Goal: Task Accomplishment & Management: Manage account settings

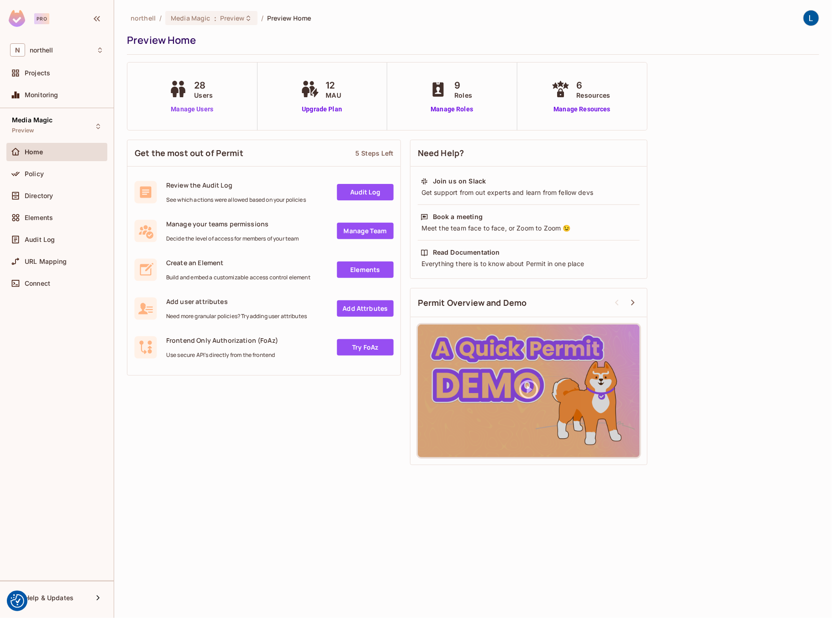
click at [192, 106] on link "Manage Users" at bounding box center [192, 110] width 51 height 10
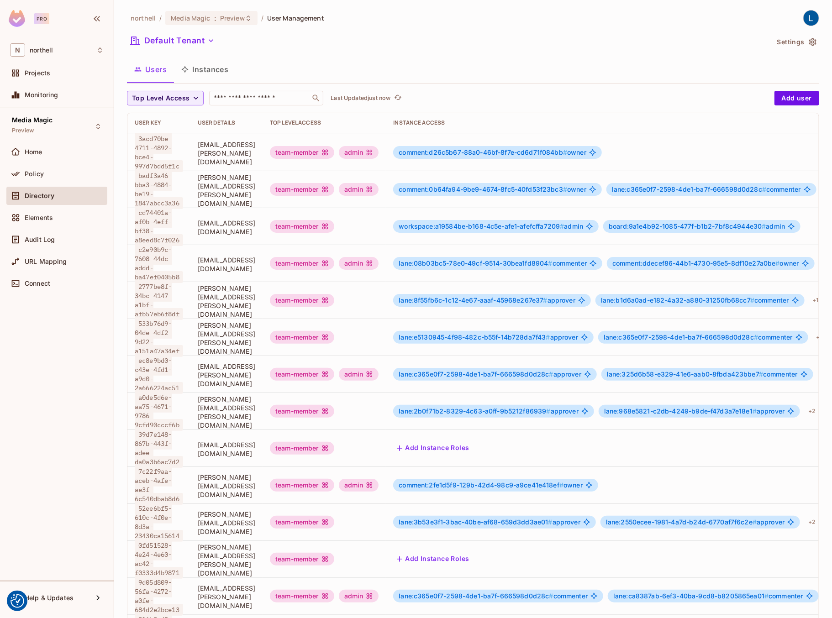
scroll to position [92, 0]
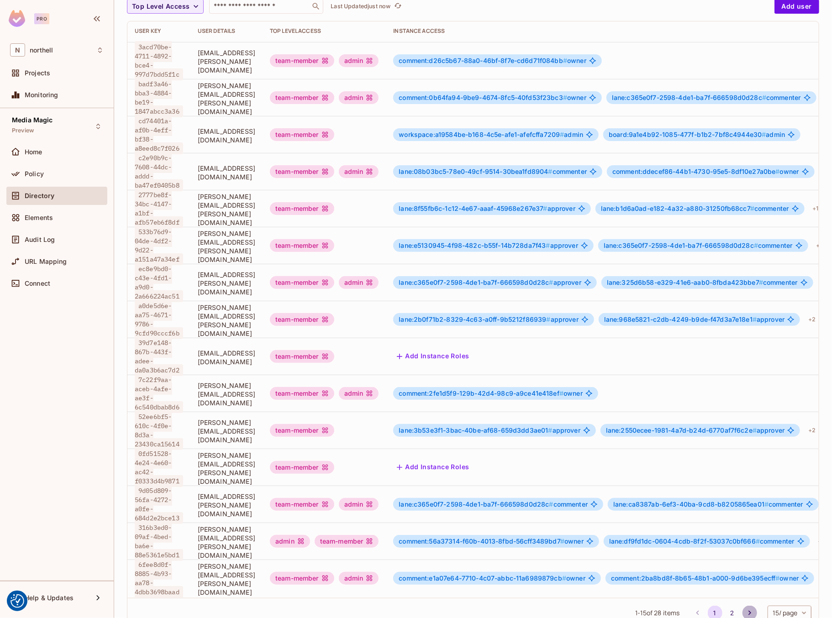
click at [747, 608] on icon "Go to next page" at bounding box center [749, 612] width 9 height 9
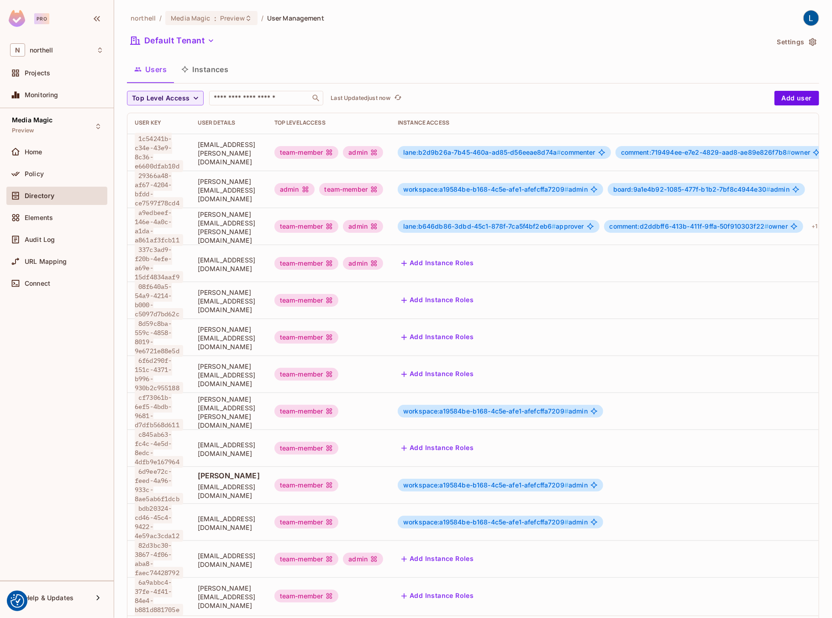
scroll to position [22, 0]
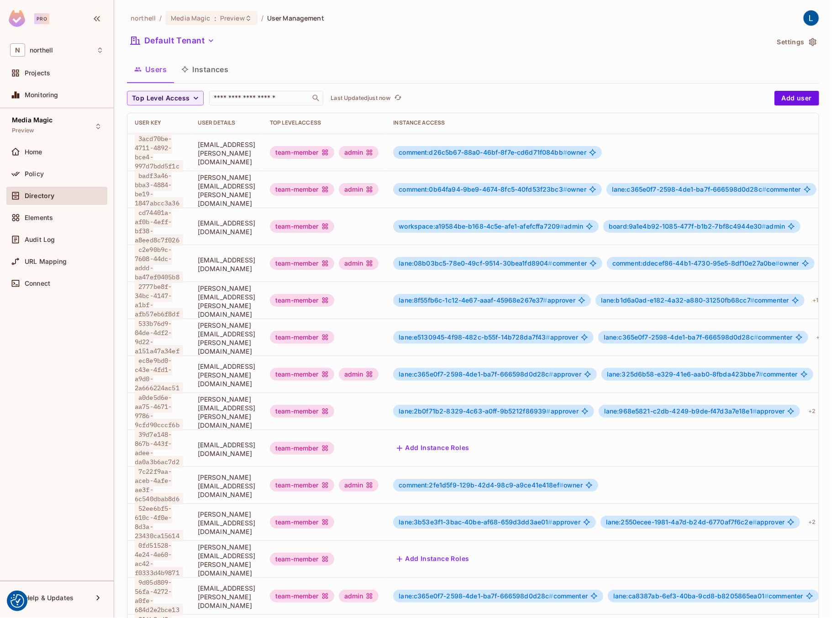
scroll to position [92, 0]
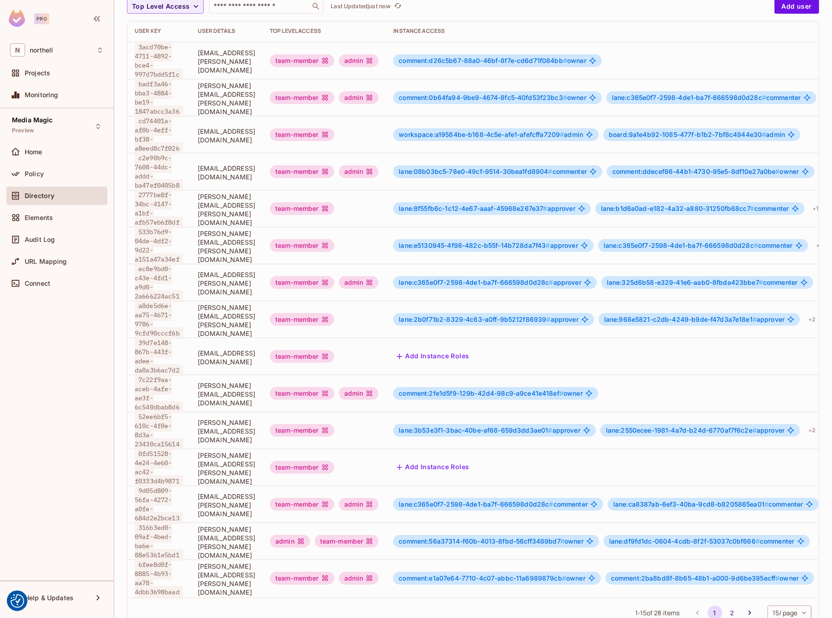
click at [749, 608] on icon "Go to next page" at bounding box center [749, 612] width 9 height 9
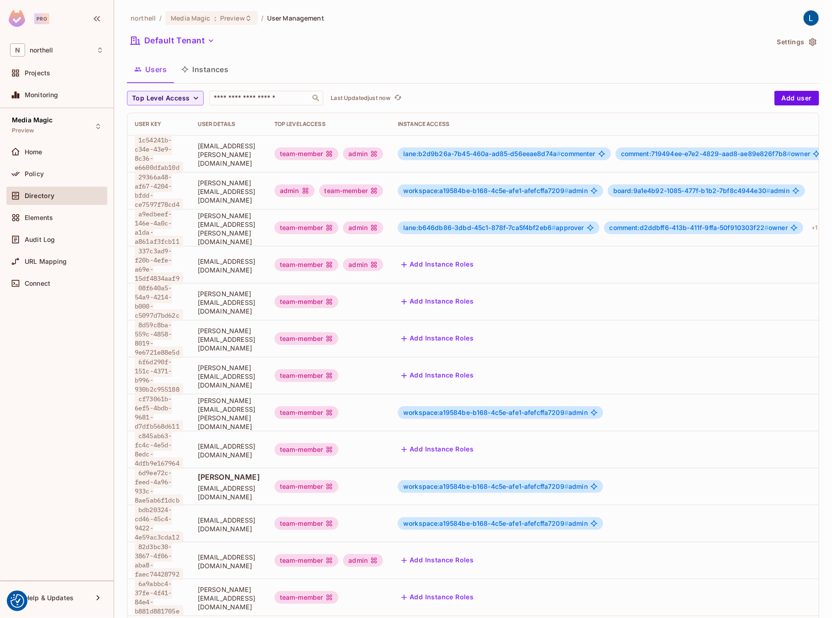
scroll to position [1, 0]
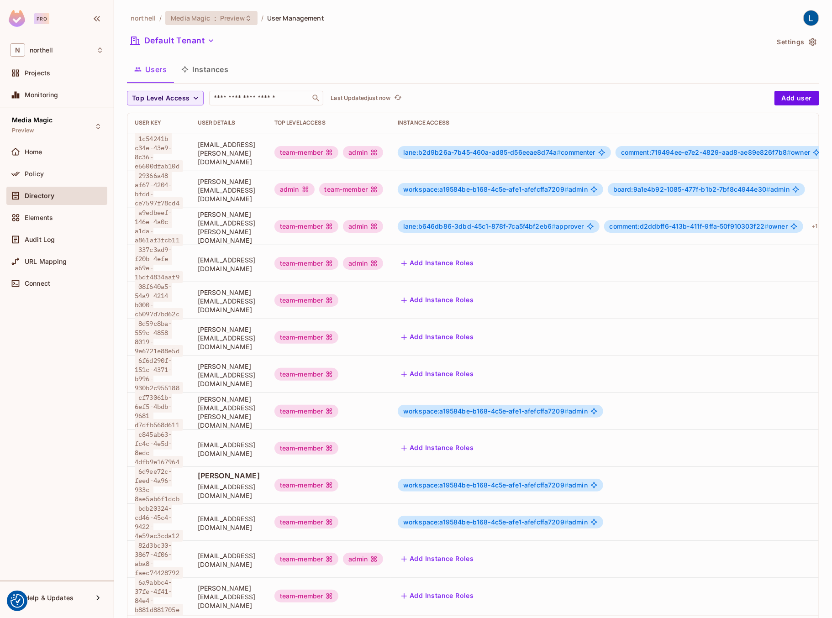
click at [229, 21] on span "Preview" at bounding box center [232, 18] width 25 height 9
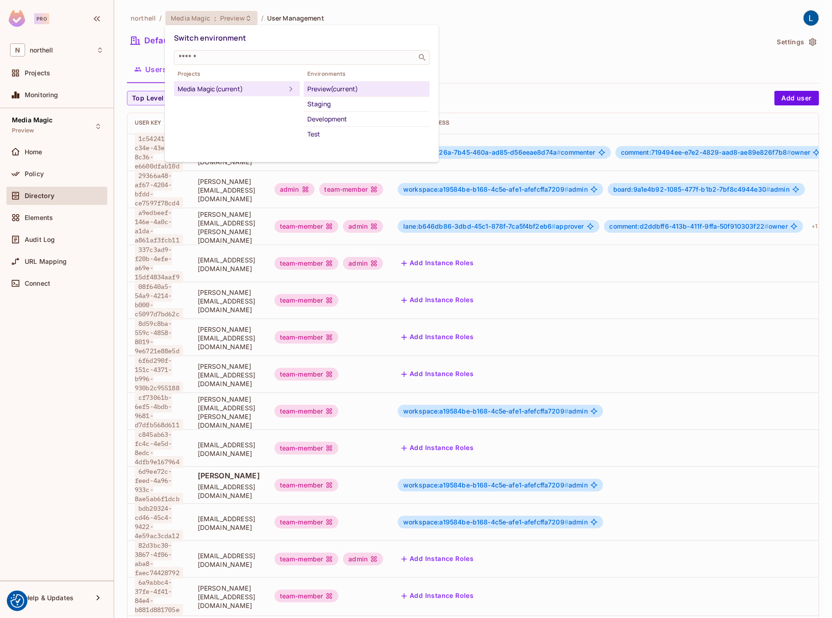
click at [328, 116] on div "Development" at bounding box center [366, 119] width 119 height 11
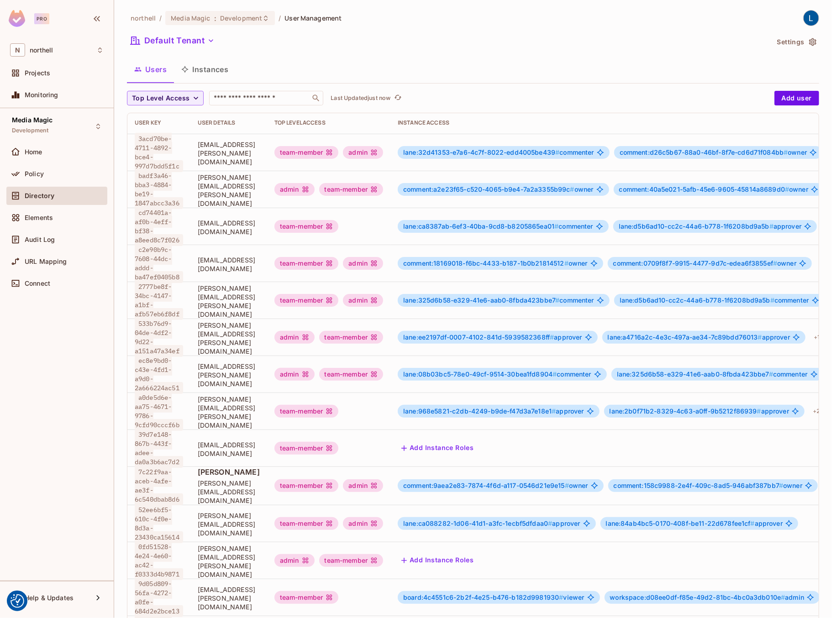
scroll to position [92, 0]
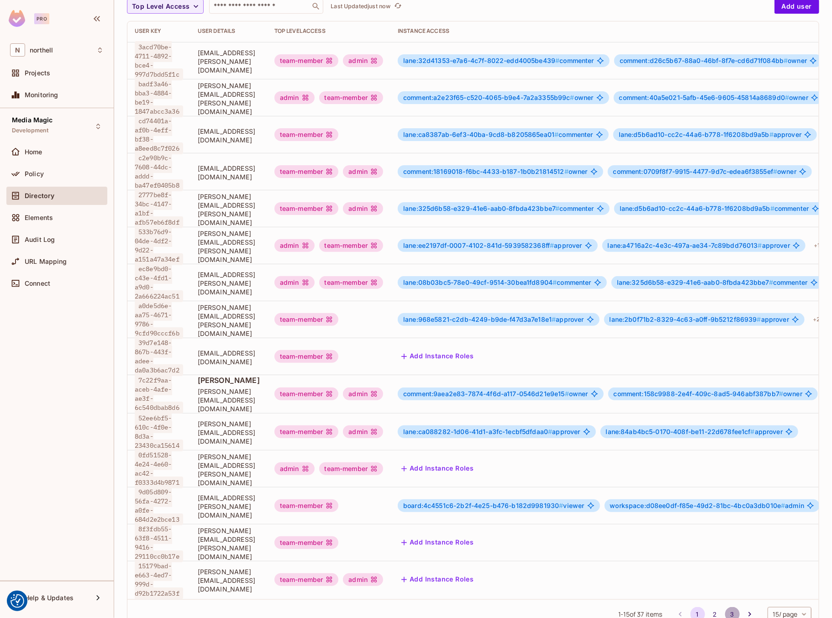
click at [730, 607] on button "3" at bounding box center [732, 614] width 15 height 15
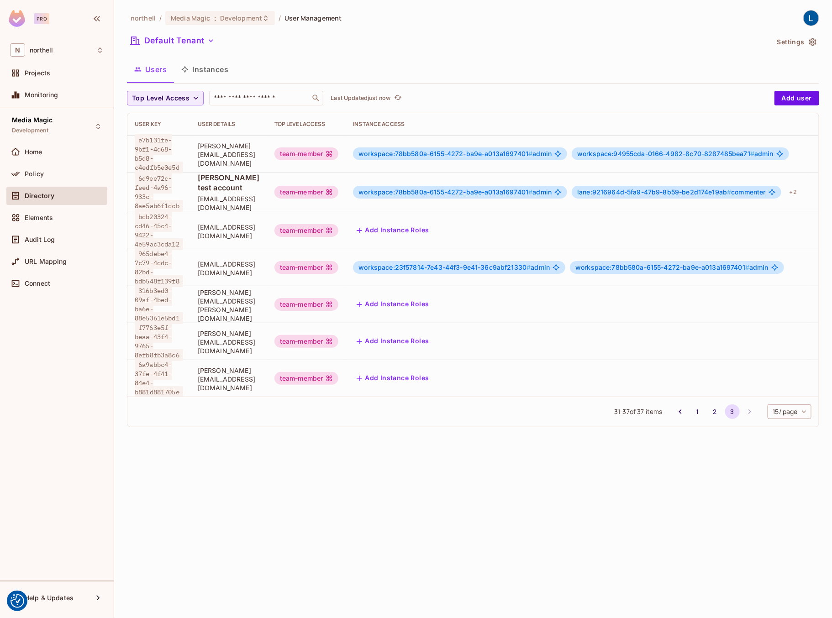
click at [432, 371] on button "Add Instance Roles" at bounding box center [392, 378] width 79 height 15
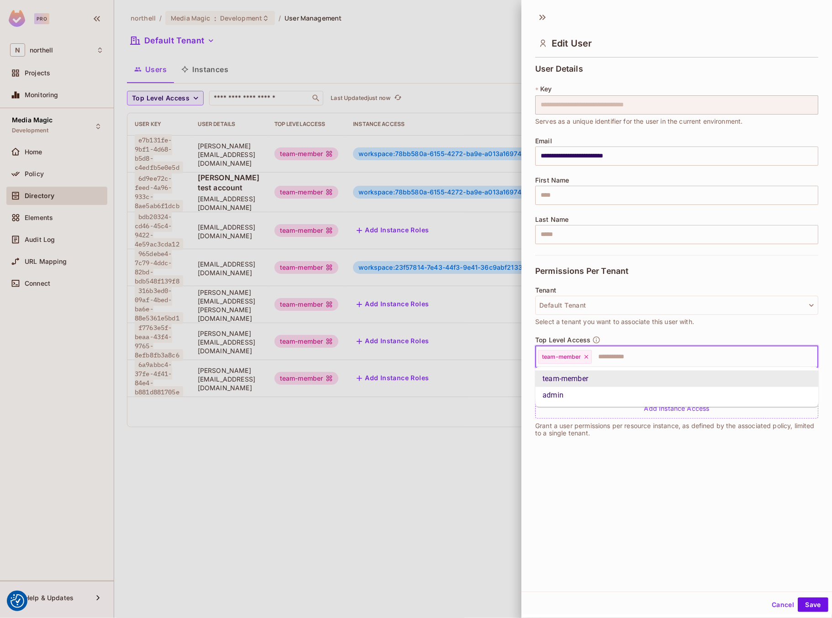
click at [624, 357] on input "text" at bounding box center [696, 357] width 208 height 18
type input "**"
click at [595, 383] on li "admin" at bounding box center [676, 379] width 283 height 16
click at [818, 603] on button "Save" at bounding box center [812, 604] width 31 height 15
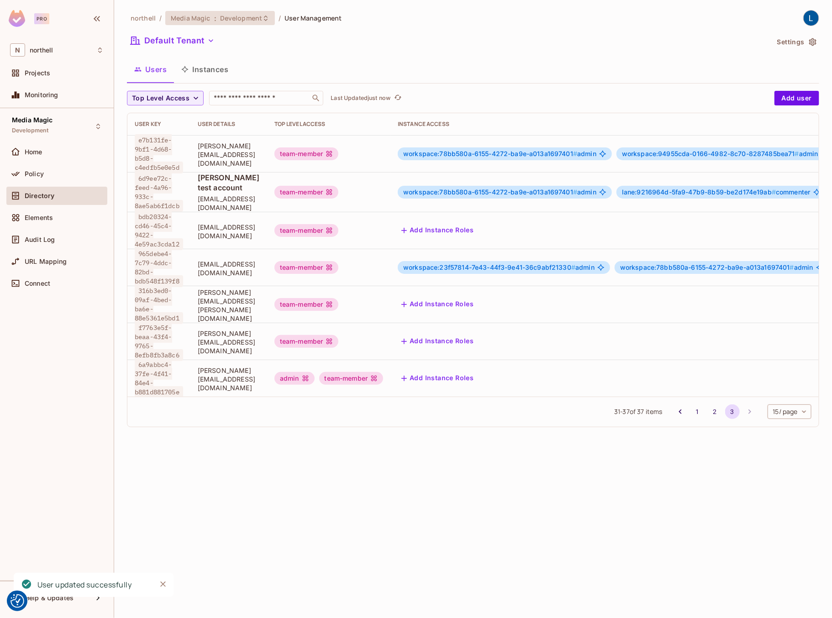
click at [243, 18] on span "Development" at bounding box center [241, 18] width 42 height 9
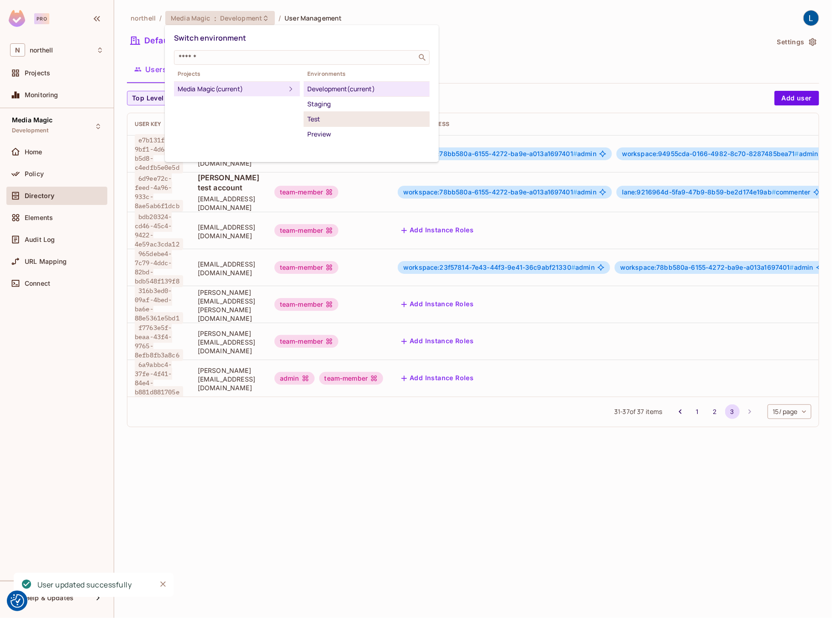
click at [310, 119] on div "Test" at bounding box center [366, 119] width 119 height 11
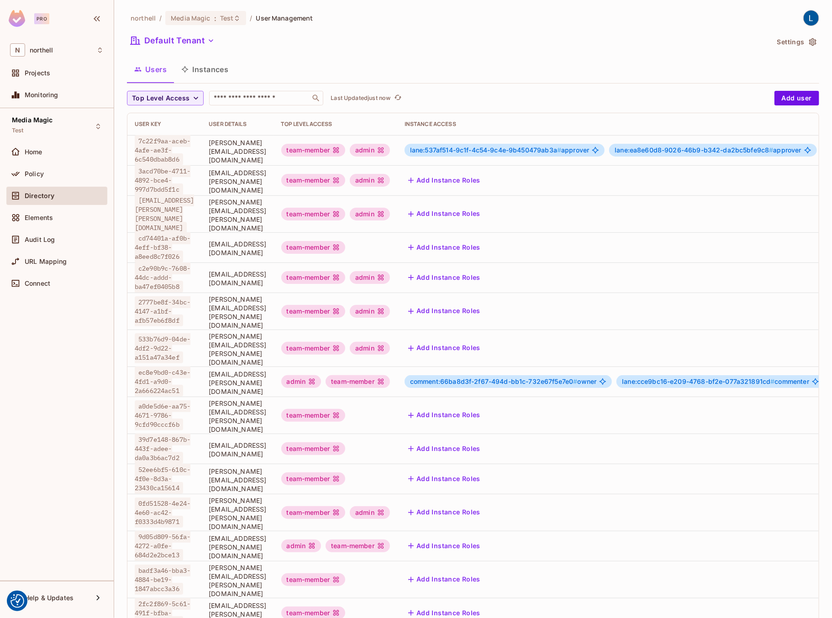
scroll to position [19, 0]
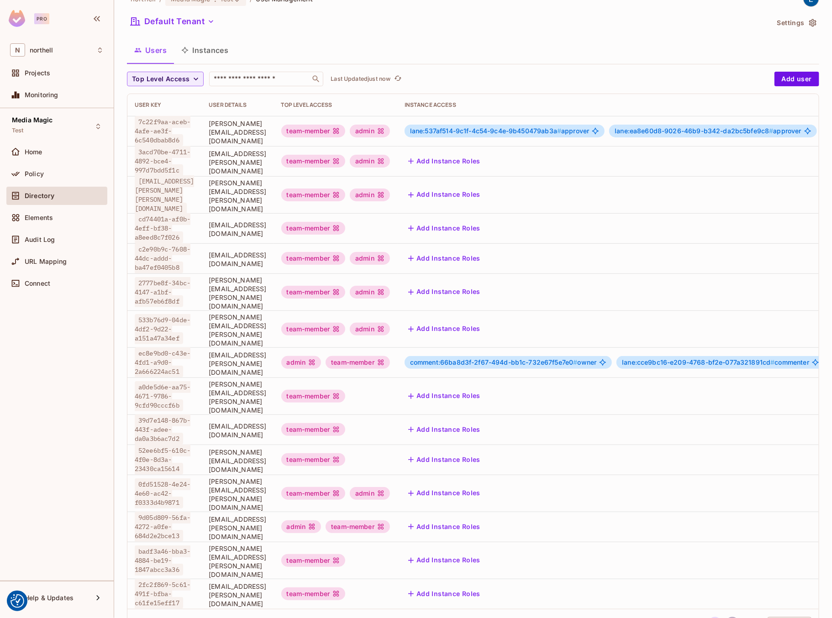
click at [733, 617] on button "2" at bounding box center [732, 624] width 15 height 15
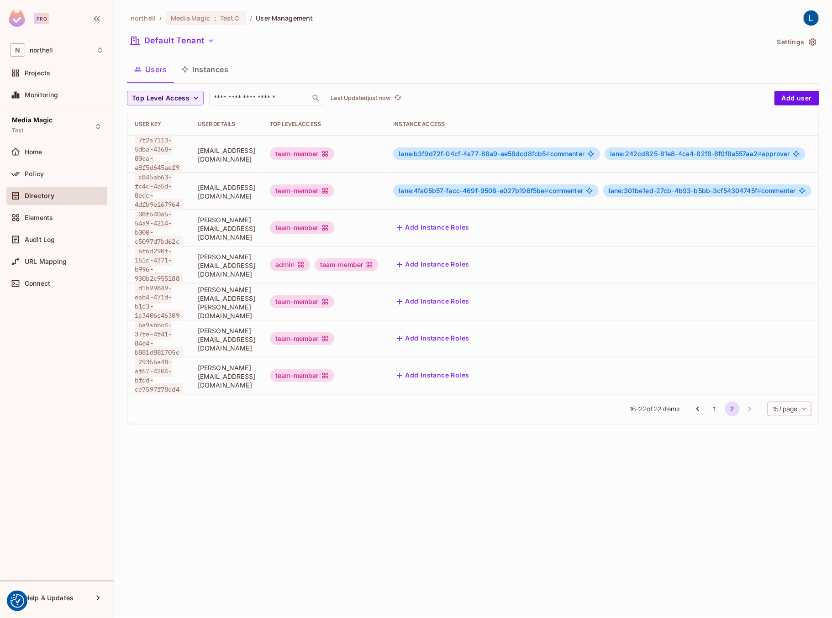
click at [472, 331] on button "Add Instance Roles" at bounding box center [432, 338] width 79 height 15
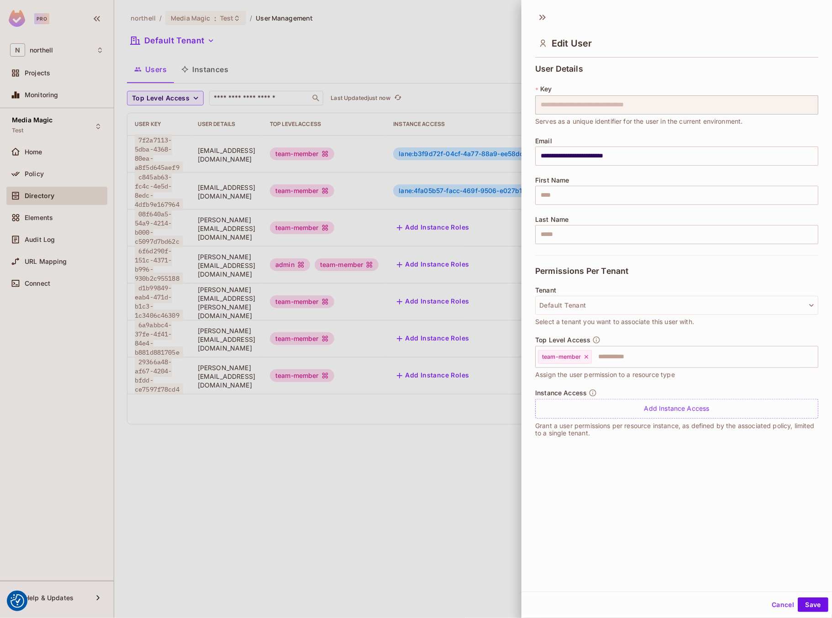
scroll to position [1, 0]
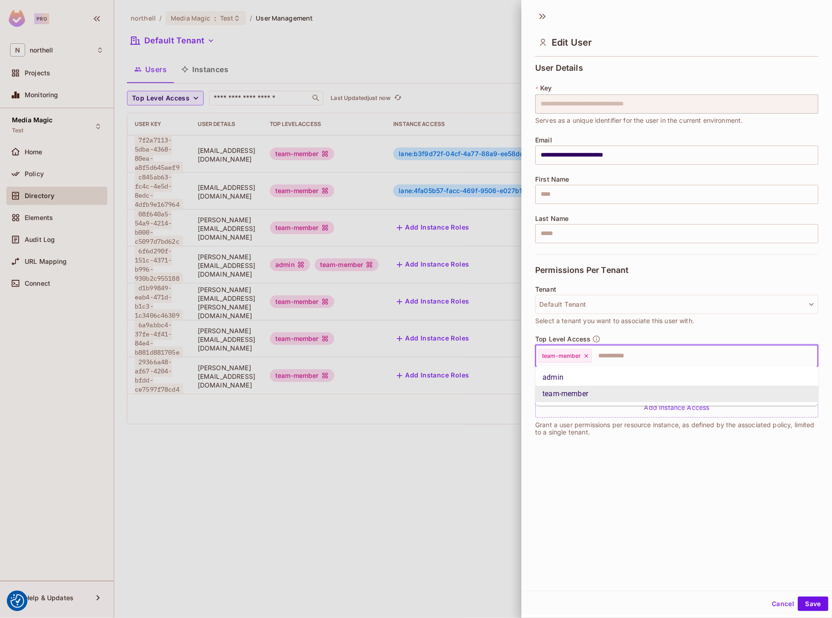
click at [632, 353] on input "text" at bounding box center [696, 356] width 208 height 18
type input "**"
click at [573, 383] on li "admin" at bounding box center [676, 377] width 283 height 16
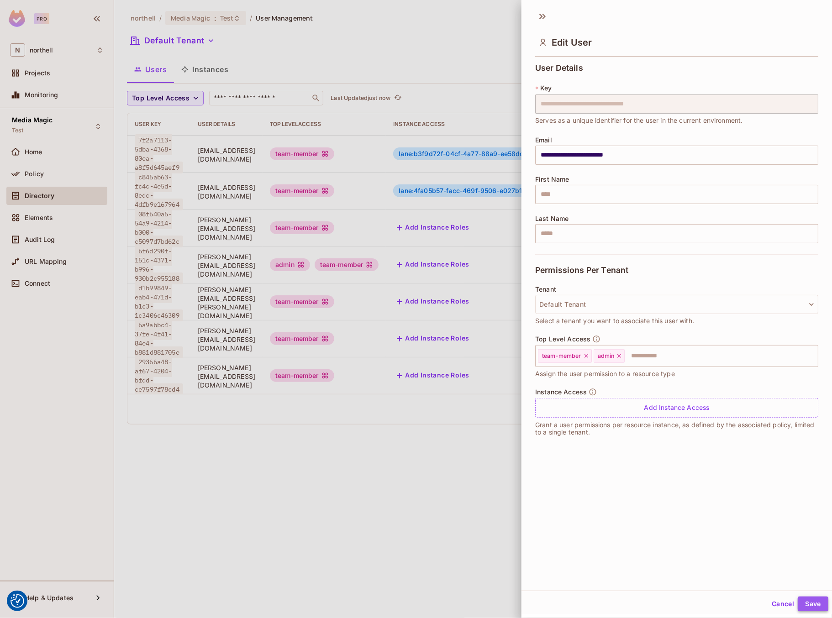
click at [812, 603] on button "Save" at bounding box center [812, 604] width 31 height 15
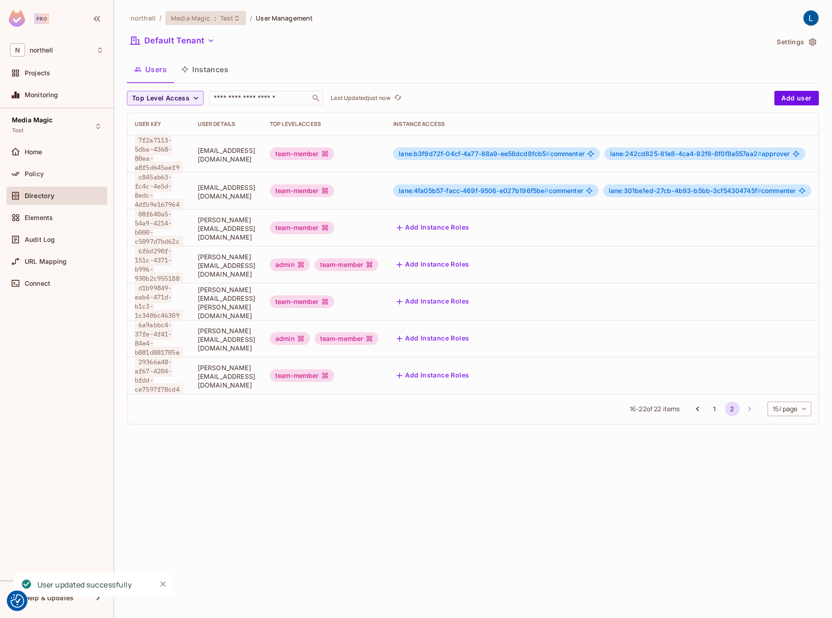
click at [226, 20] on span "Test" at bounding box center [227, 18] width 14 height 9
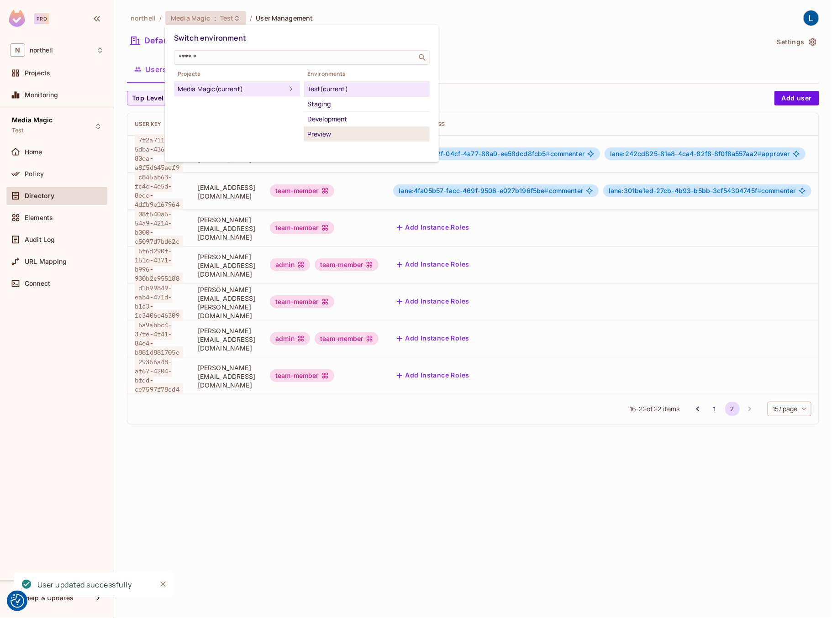
click at [324, 135] on div "Preview" at bounding box center [366, 134] width 119 height 11
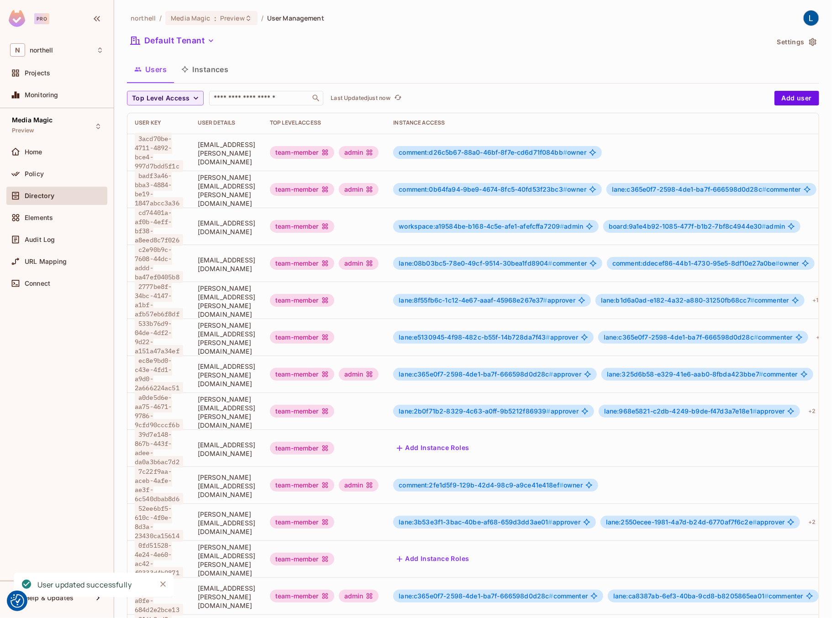
scroll to position [92, 0]
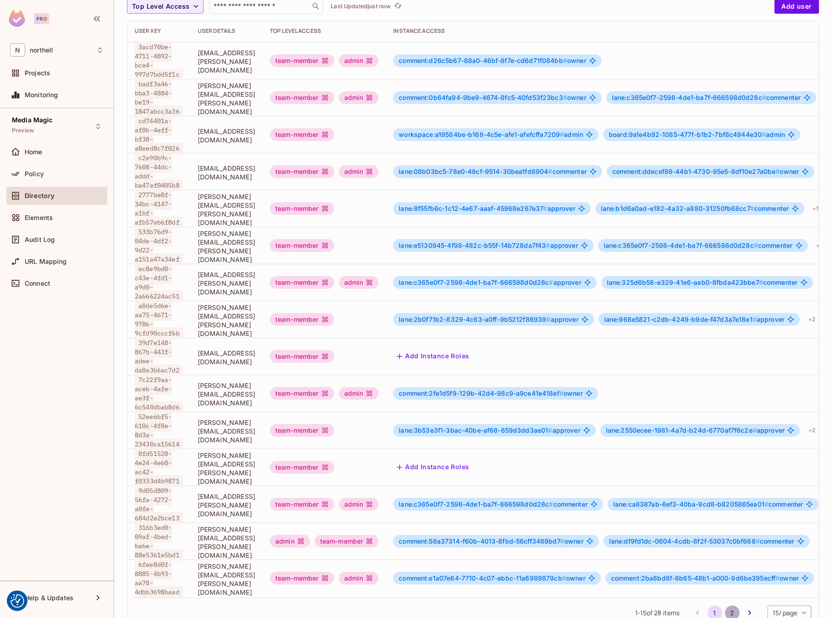
click at [732, 606] on button "2" at bounding box center [732, 613] width 15 height 15
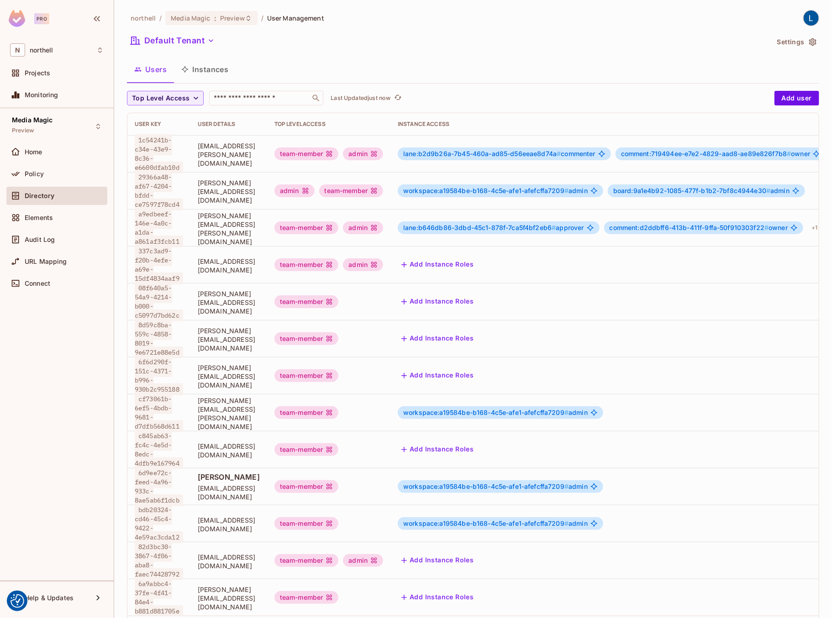
scroll to position [1, 0]
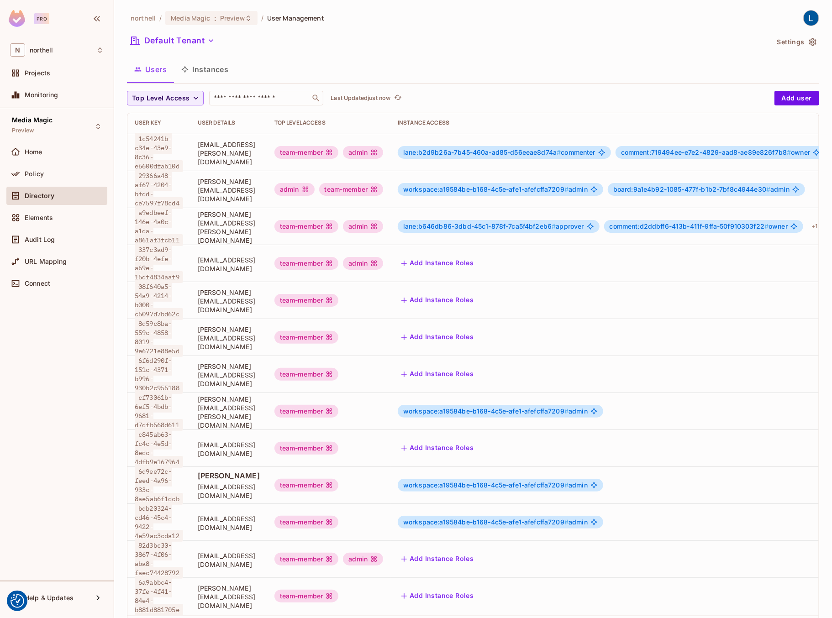
click at [471, 589] on button "Add Instance Roles" at bounding box center [437, 596] width 79 height 15
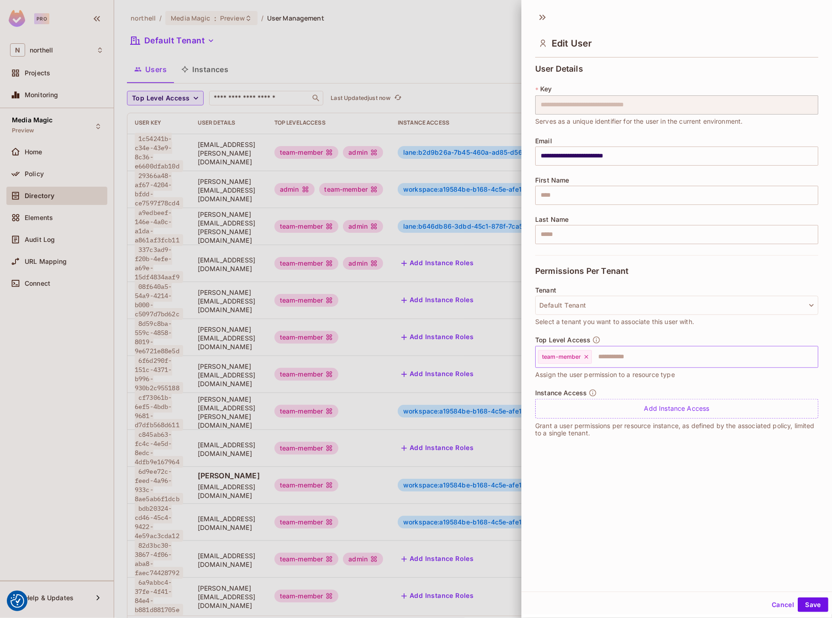
click at [647, 362] on input "text" at bounding box center [696, 357] width 208 height 18
type input "***"
click at [592, 380] on li "admin" at bounding box center [676, 379] width 283 height 16
click at [813, 603] on button "Save" at bounding box center [812, 604] width 31 height 15
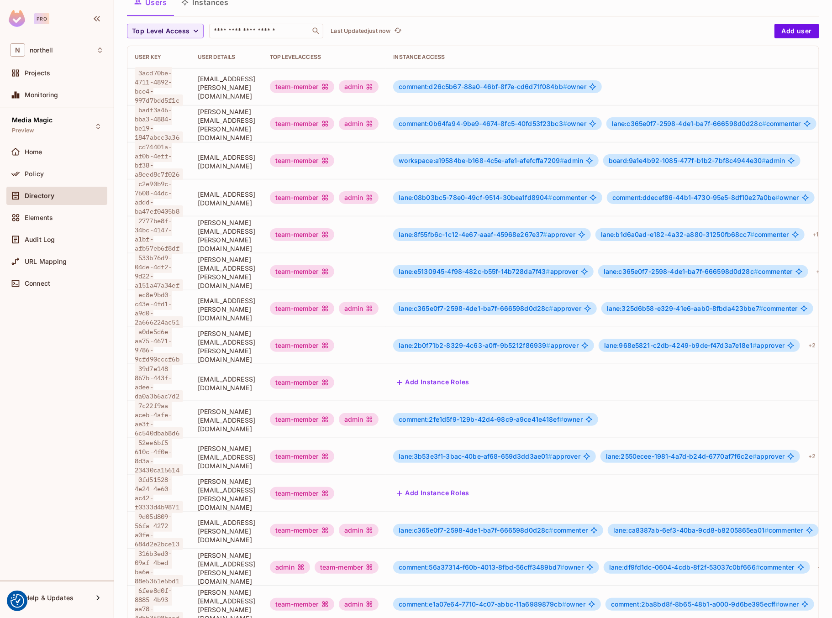
scroll to position [92, 0]
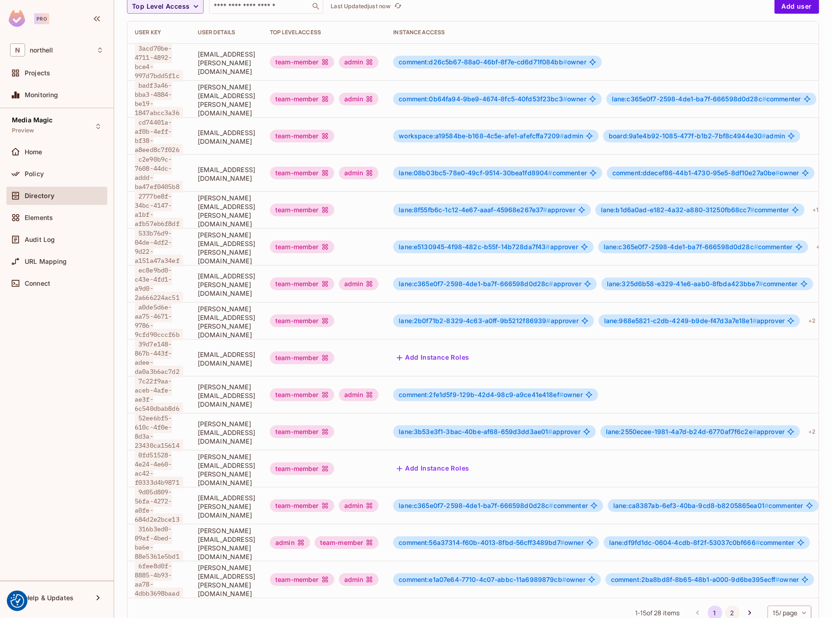
click at [733, 606] on button "2" at bounding box center [732, 613] width 15 height 15
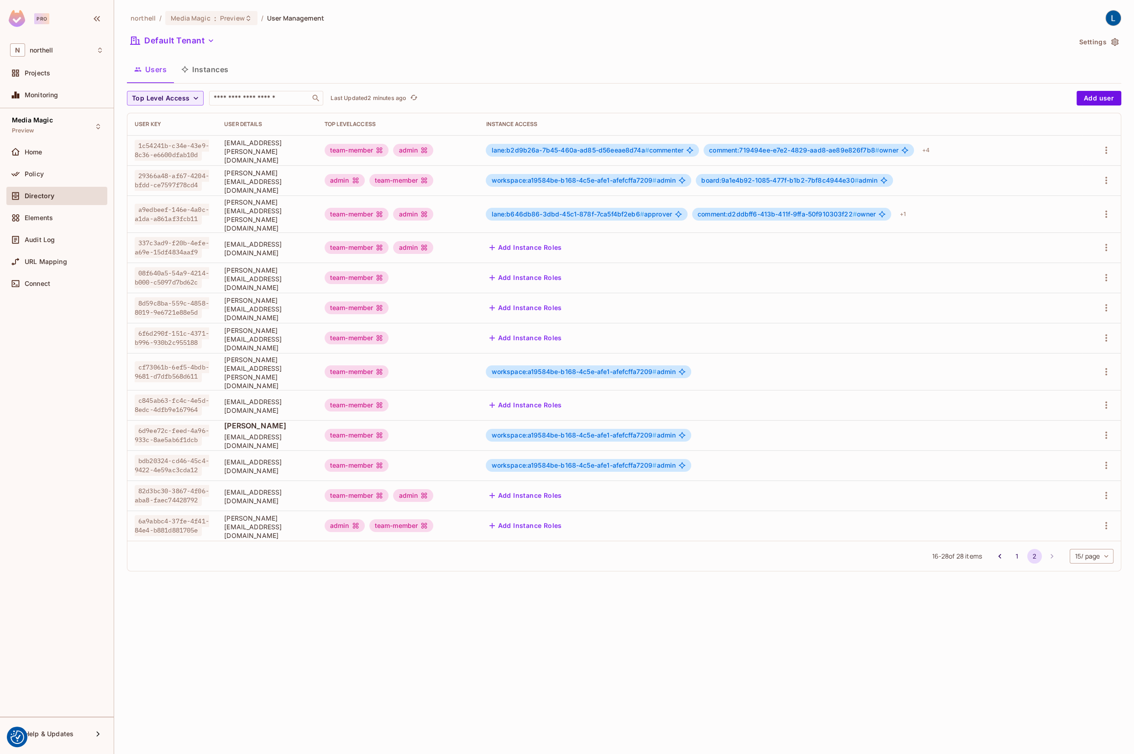
scroll to position [0, 0]
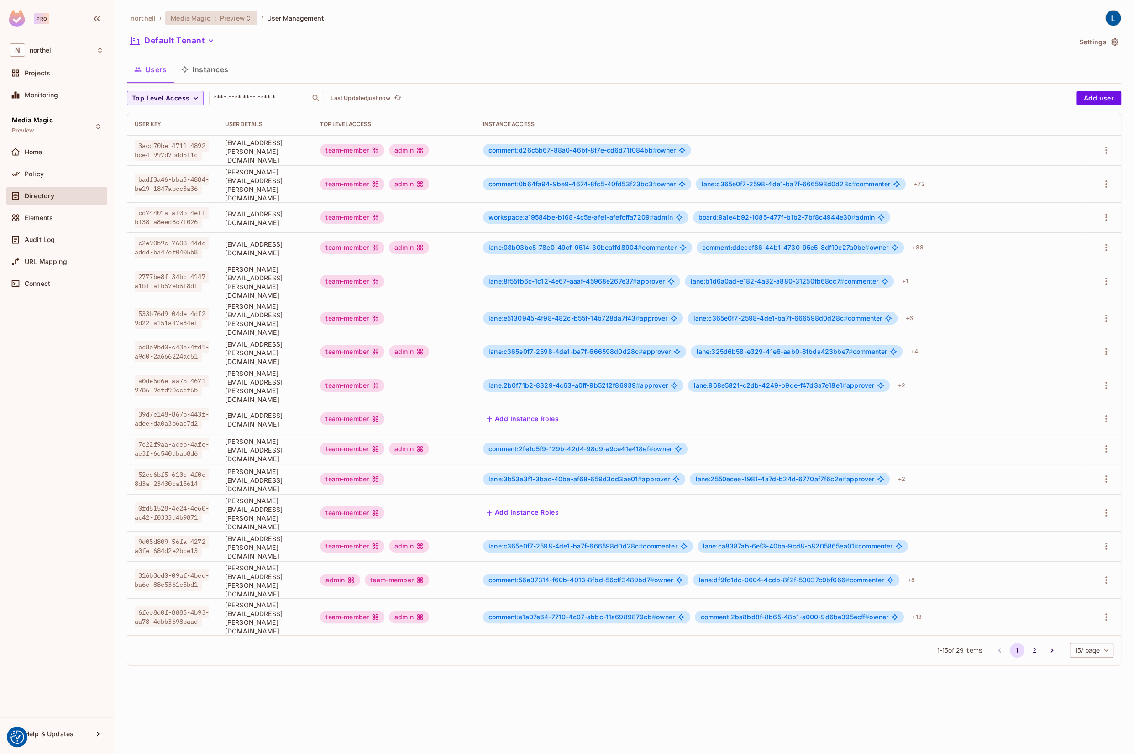
click at [241, 19] on span "Preview" at bounding box center [232, 18] width 25 height 9
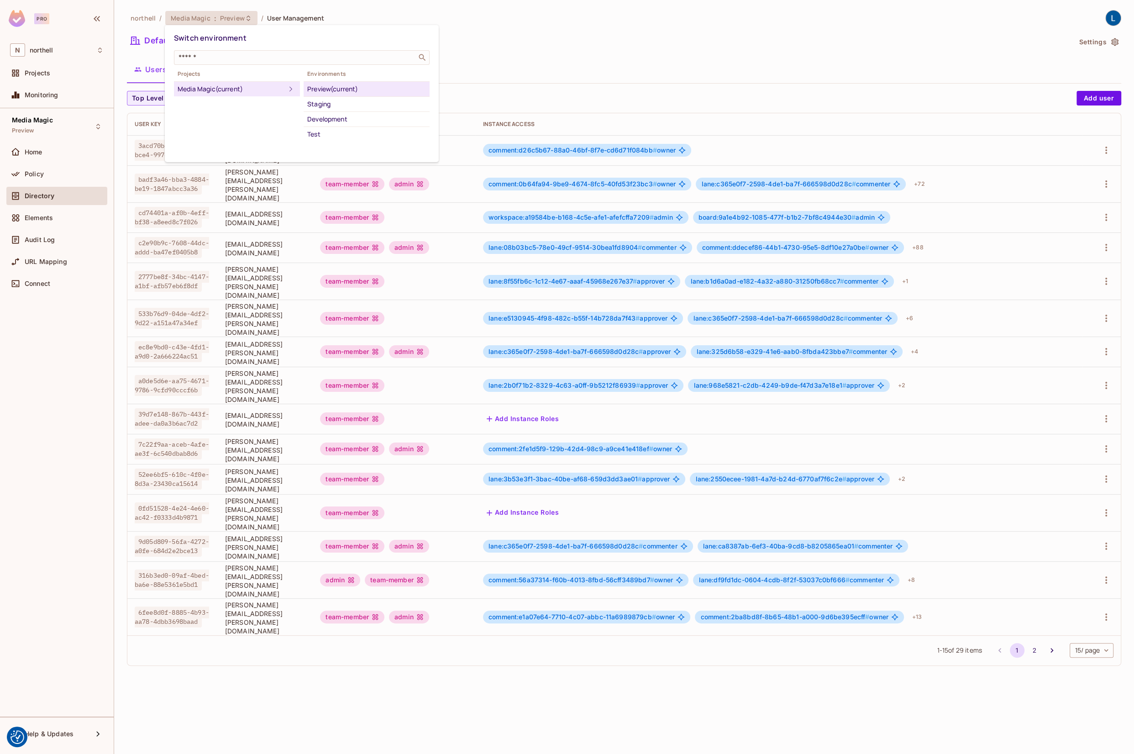
click at [319, 135] on div "Test" at bounding box center [366, 134] width 119 height 11
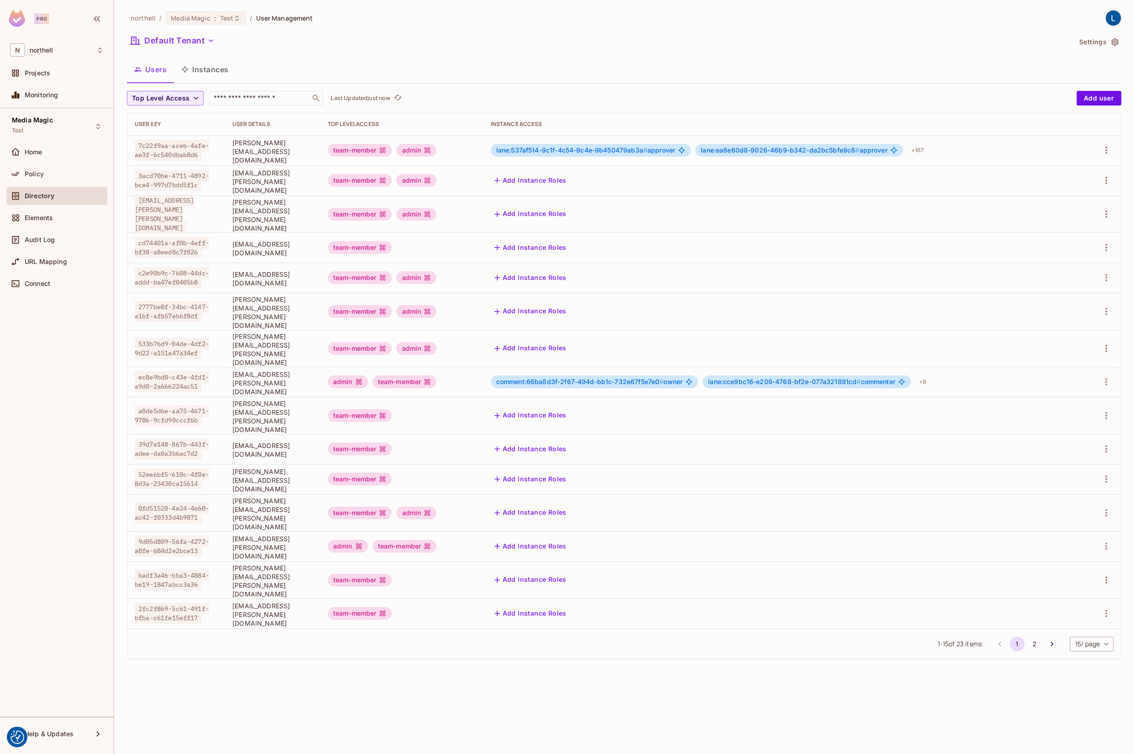
click at [1033, 636] on button "2" at bounding box center [1034, 643] width 15 height 15
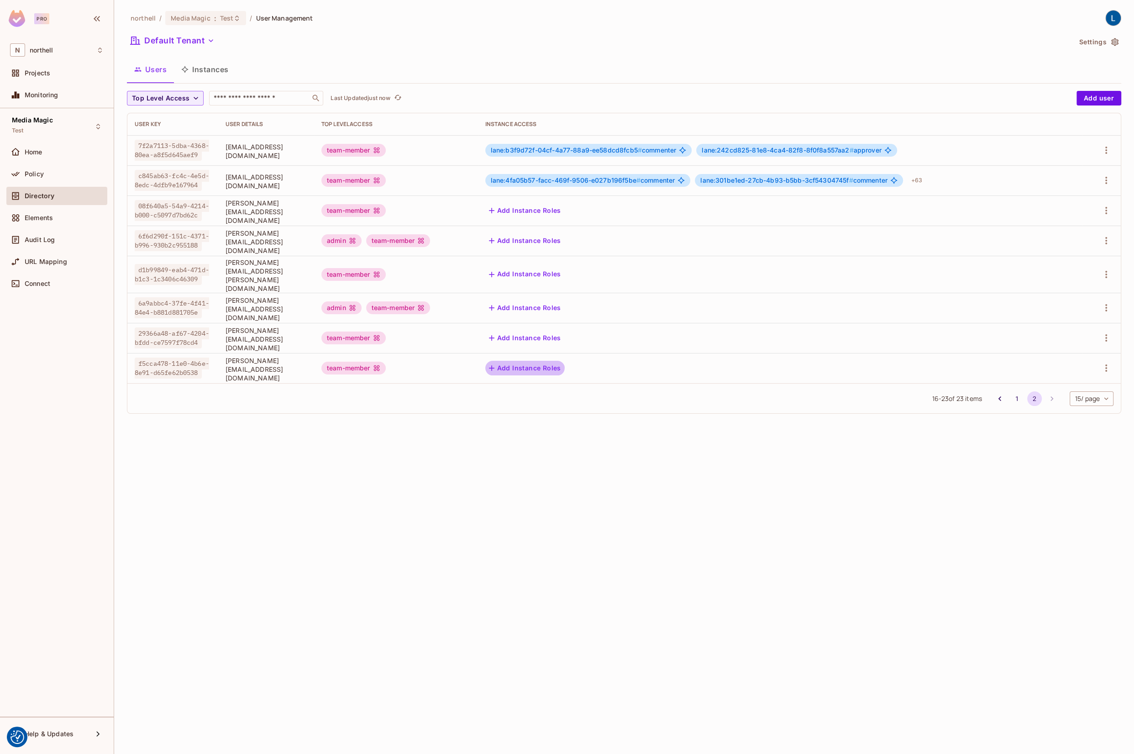
click at [551, 361] on button "Add Instance Roles" at bounding box center [524, 368] width 79 height 15
click at [565, 361] on button "Add Instance Roles" at bounding box center [524, 368] width 79 height 15
click at [549, 361] on button "Add Instance Roles" at bounding box center [524, 368] width 79 height 15
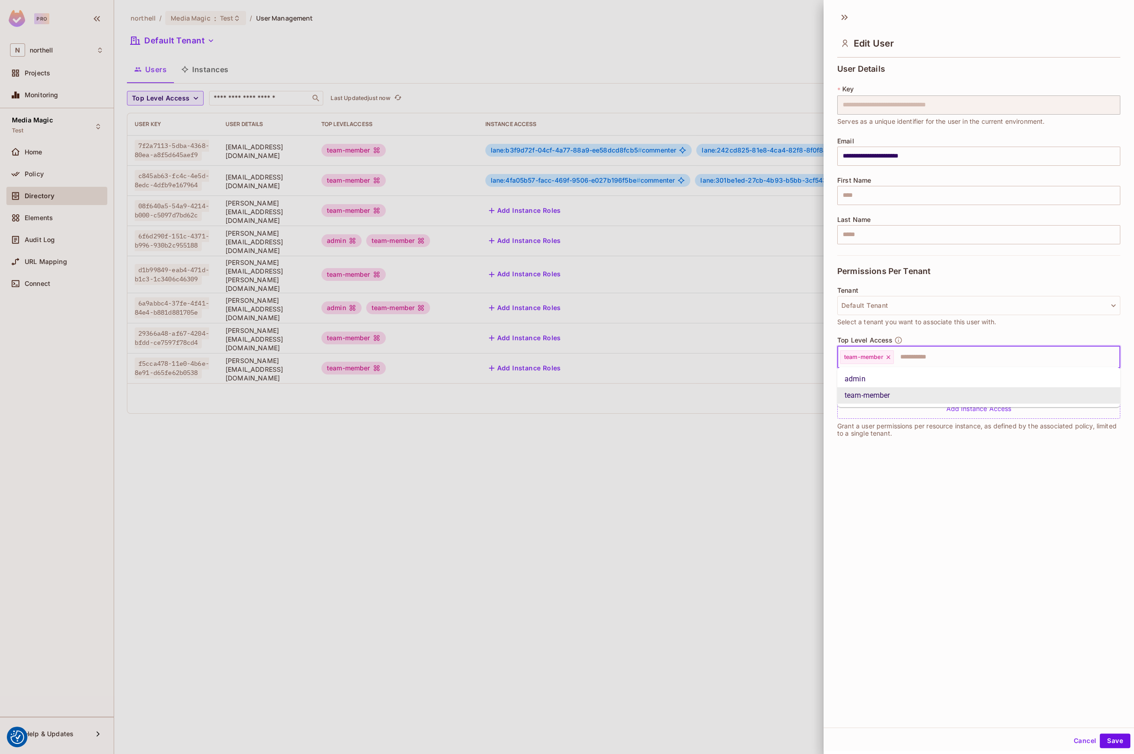
click at [965, 361] on input "text" at bounding box center [999, 357] width 208 height 18
type input "***"
click at [897, 376] on li "admin" at bounding box center [978, 379] width 283 height 16
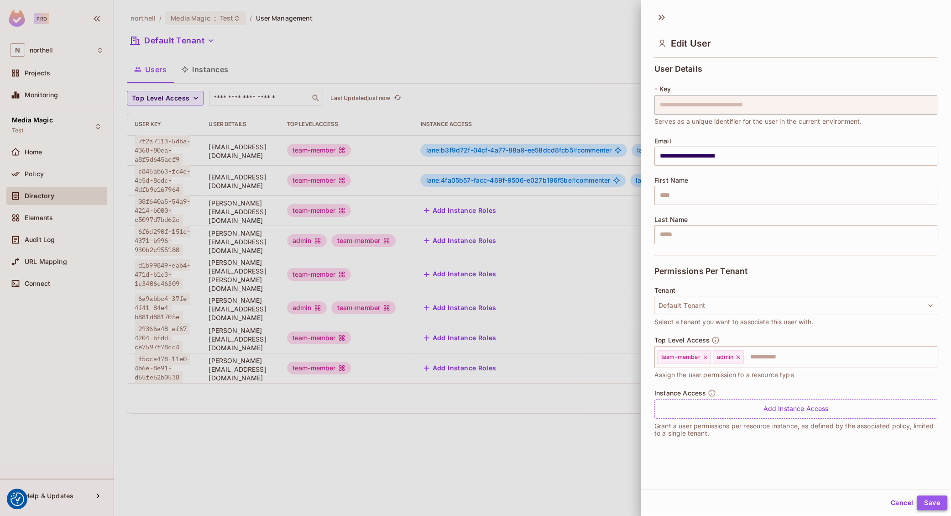
click at [935, 502] on button "Save" at bounding box center [932, 502] width 31 height 15
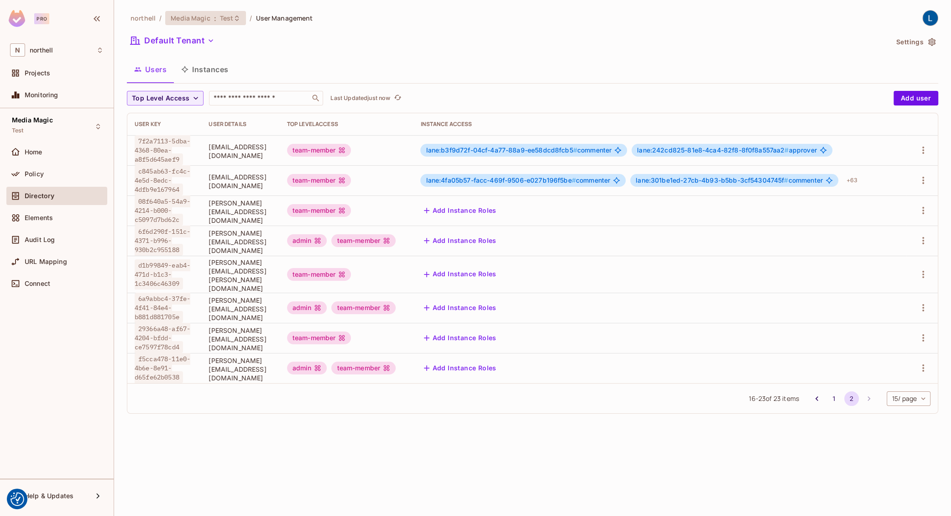
click at [235, 21] on icon at bounding box center [236, 18] width 7 height 7
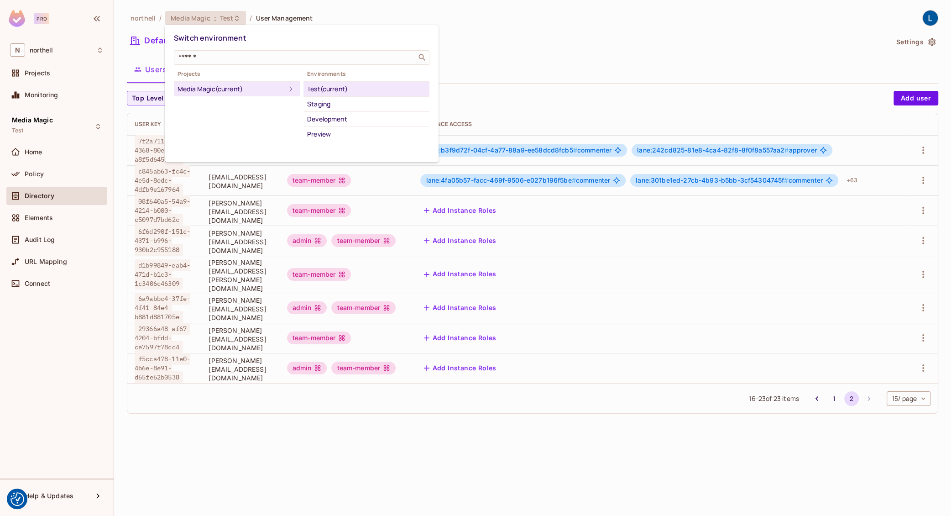
click at [319, 121] on div "Development" at bounding box center [366, 119] width 119 height 11
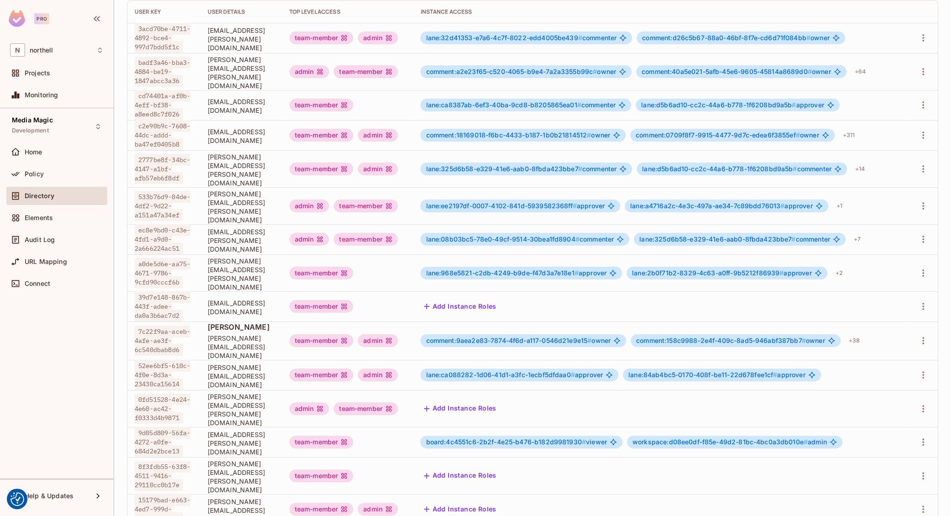
scroll to position [194, 0]
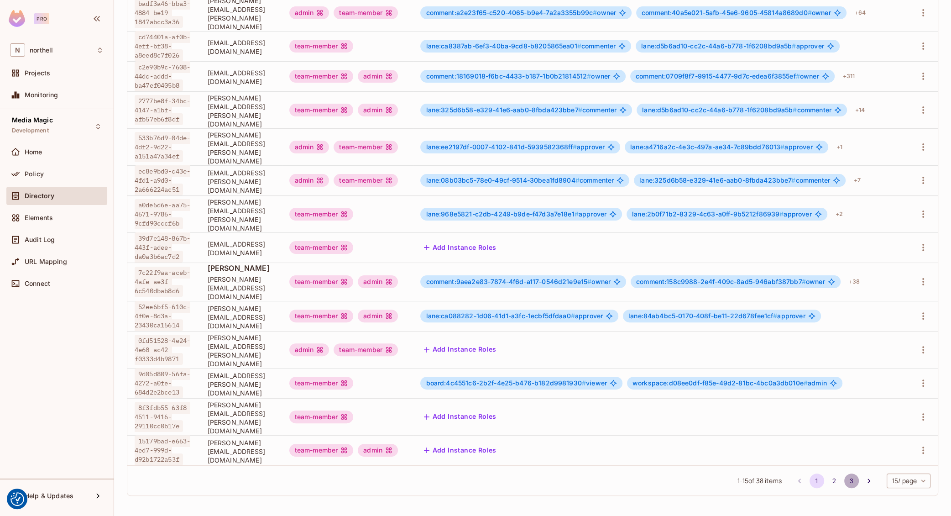
click at [850, 483] on button "3" at bounding box center [851, 480] width 15 height 15
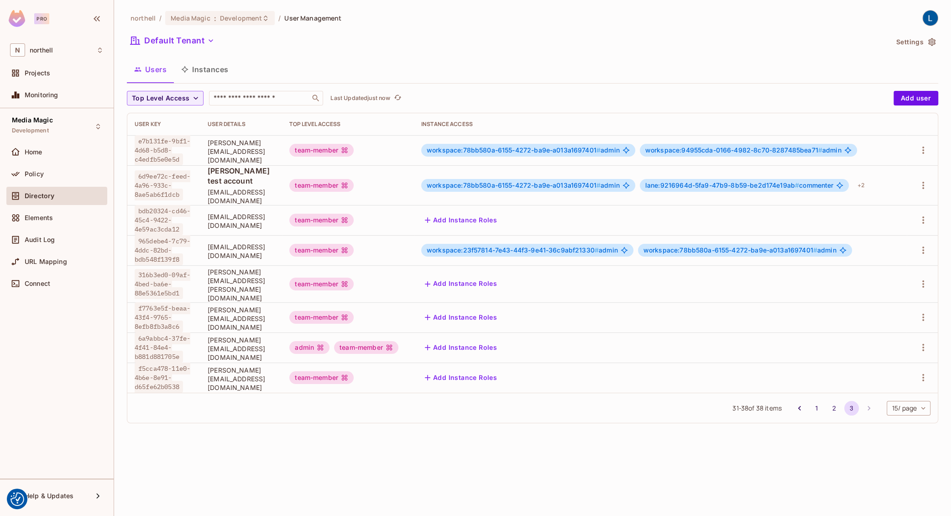
click at [501, 385] on button "Add Instance Roles" at bounding box center [460, 377] width 79 height 15
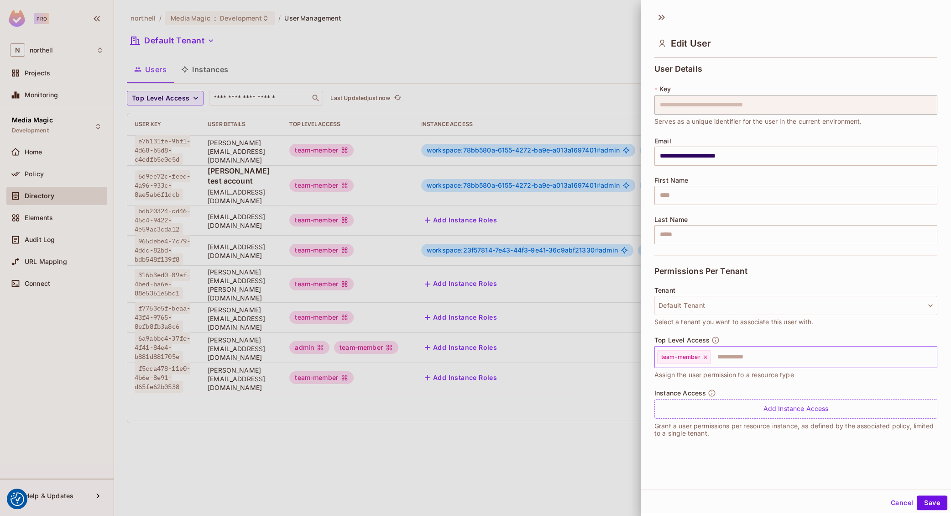
click at [728, 353] on input "text" at bounding box center [816, 357] width 208 height 18
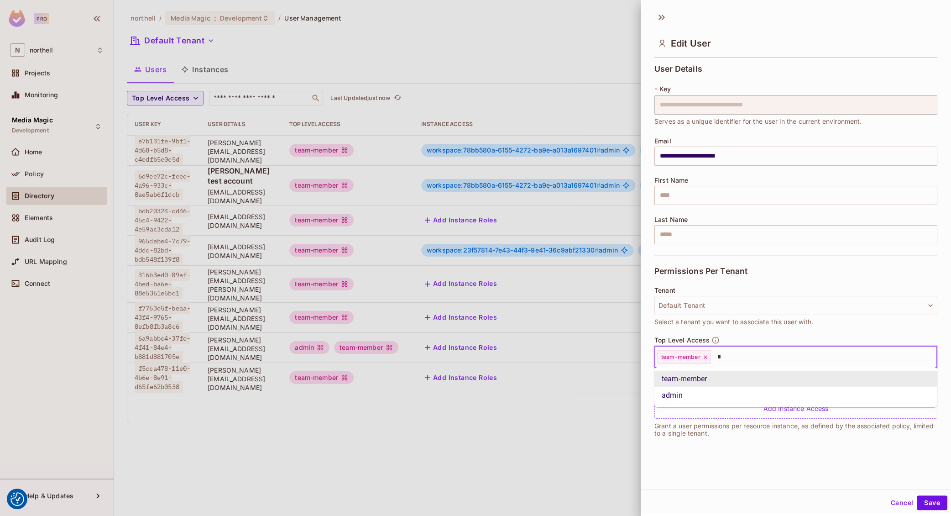
type input "**"
click at [705, 382] on li "admin" at bounding box center [796, 379] width 283 height 16
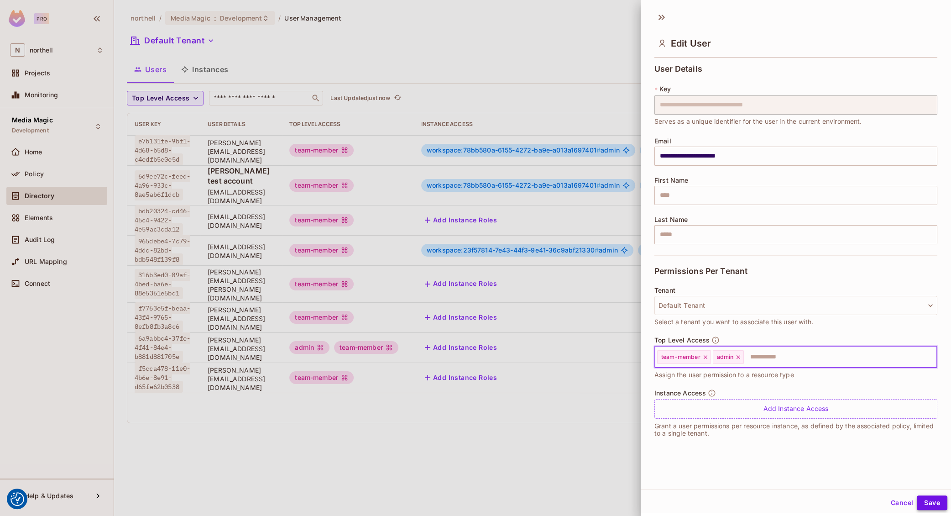
click at [935, 500] on button "Save" at bounding box center [932, 502] width 31 height 15
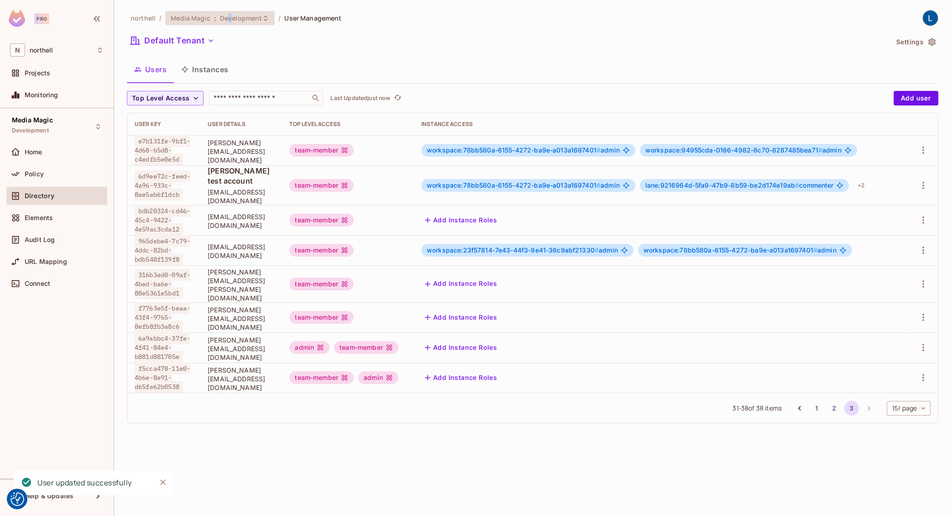
click at [227, 16] on span "Development" at bounding box center [241, 18] width 42 height 9
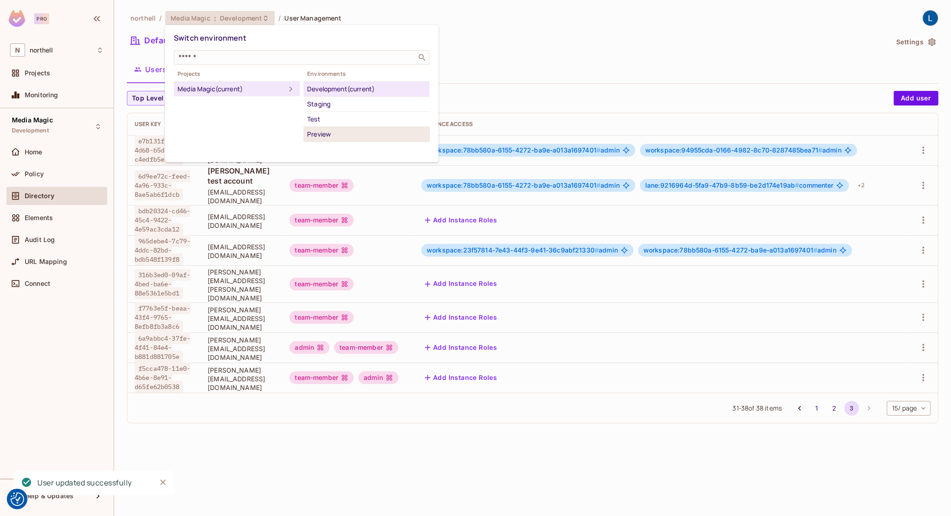
click at [330, 135] on div "Preview" at bounding box center [366, 134] width 119 height 11
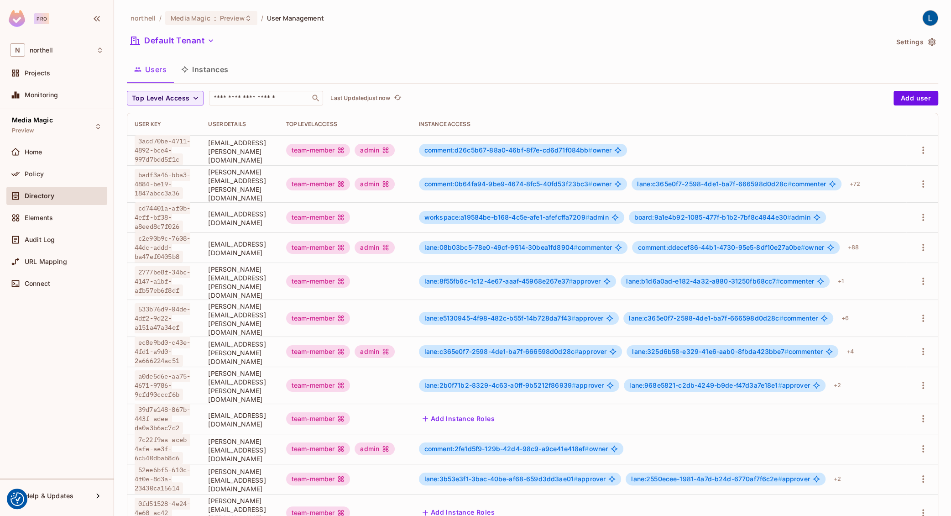
scroll to position [194, 0]
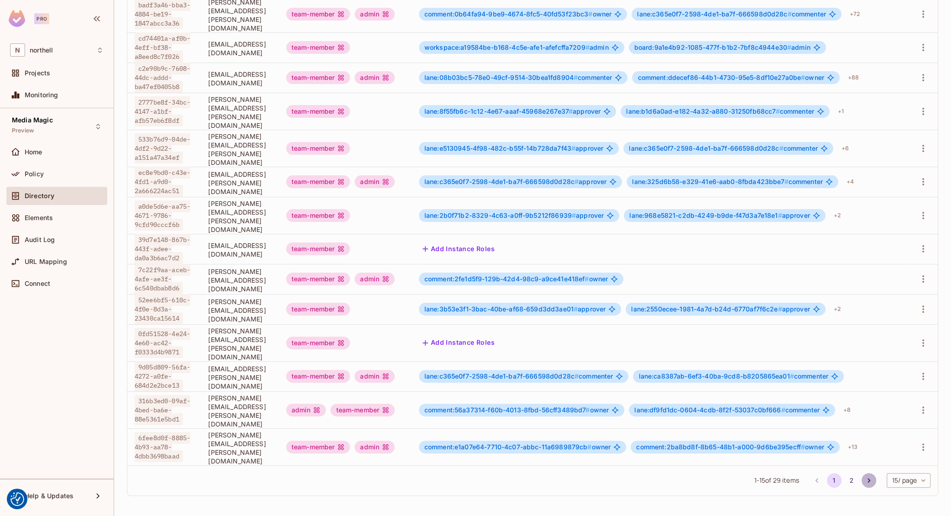
click at [864, 481] on icon "Go to next page" at bounding box center [868, 480] width 9 height 9
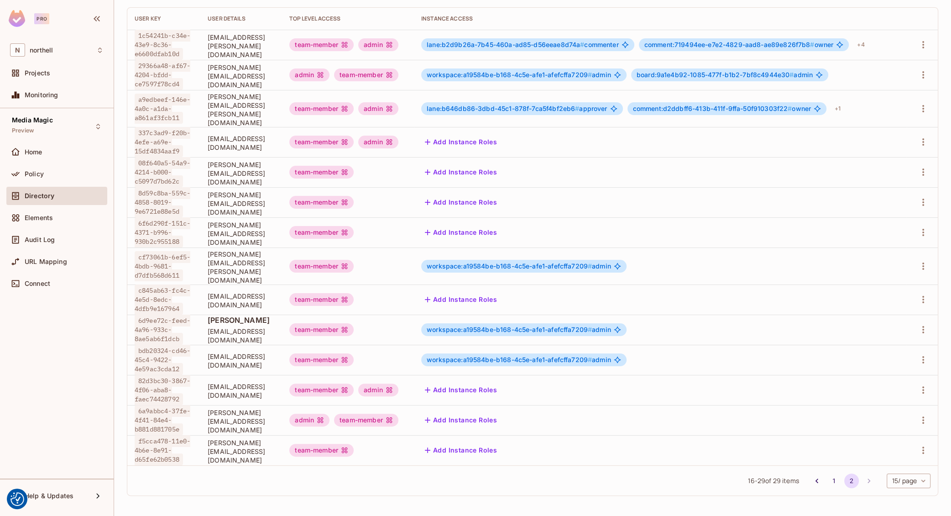
scroll to position [159, 0]
click at [501, 445] on button "Add Instance Roles" at bounding box center [460, 450] width 79 height 15
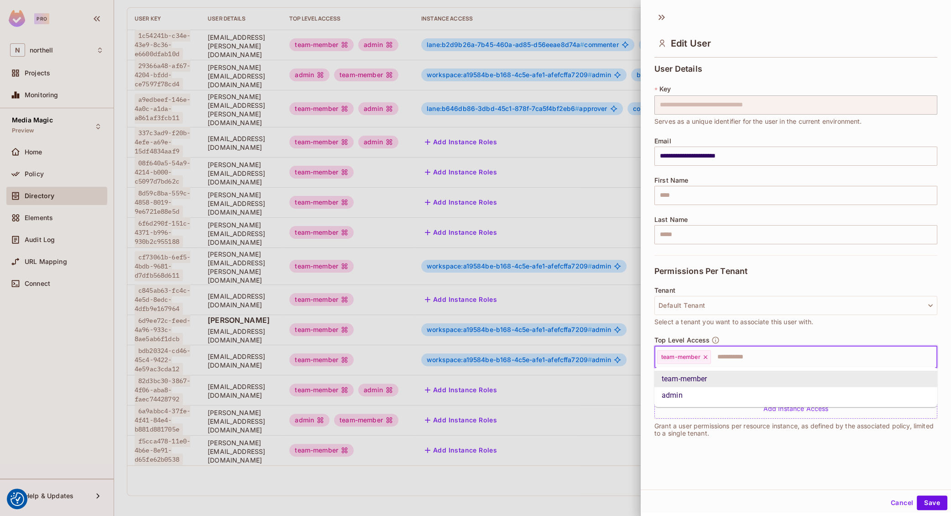
click at [728, 361] on input "text" at bounding box center [816, 357] width 208 height 18
type input "***"
click at [695, 382] on li "admin" at bounding box center [796, 379] width 283 height 16
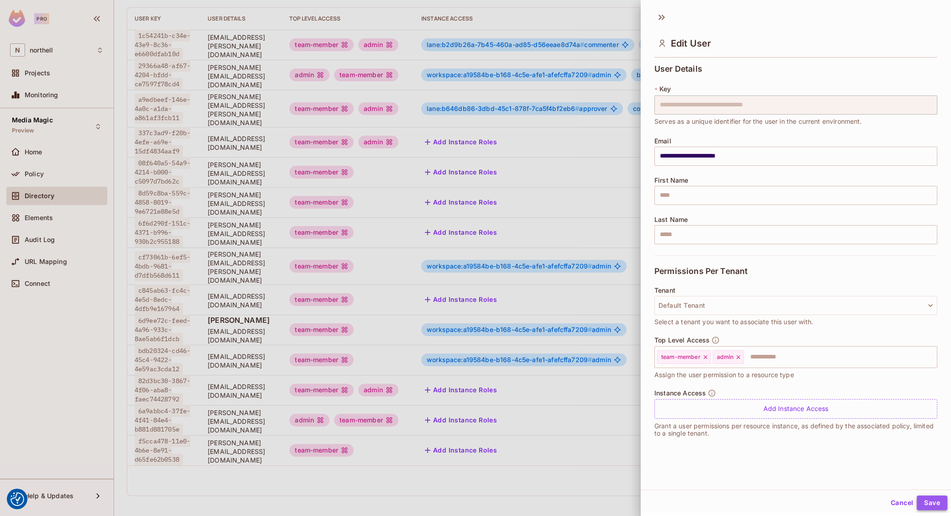
click at [924, 500] on button "Save" at bounding box center [932, 502] width 31 height 15
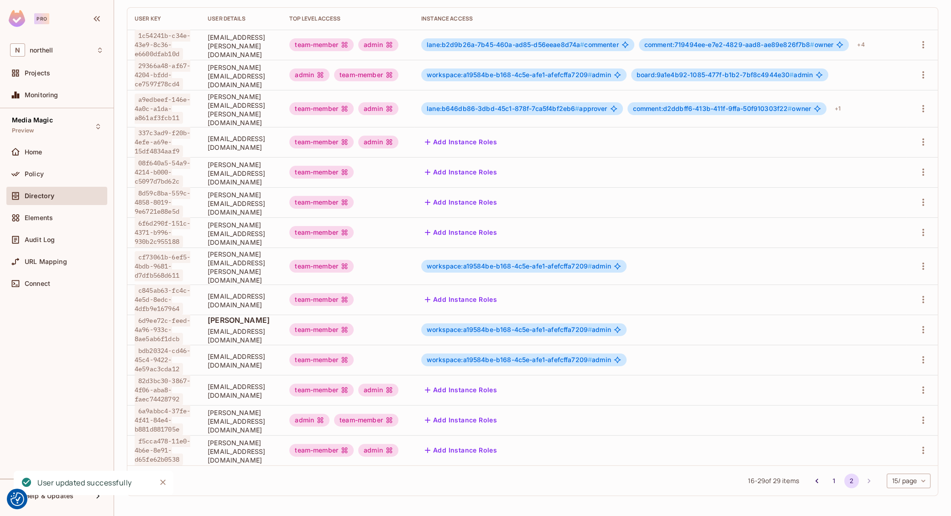
scroll to position [0, 0]
